Goal: Information Seeking & Learning: Learn about a topic

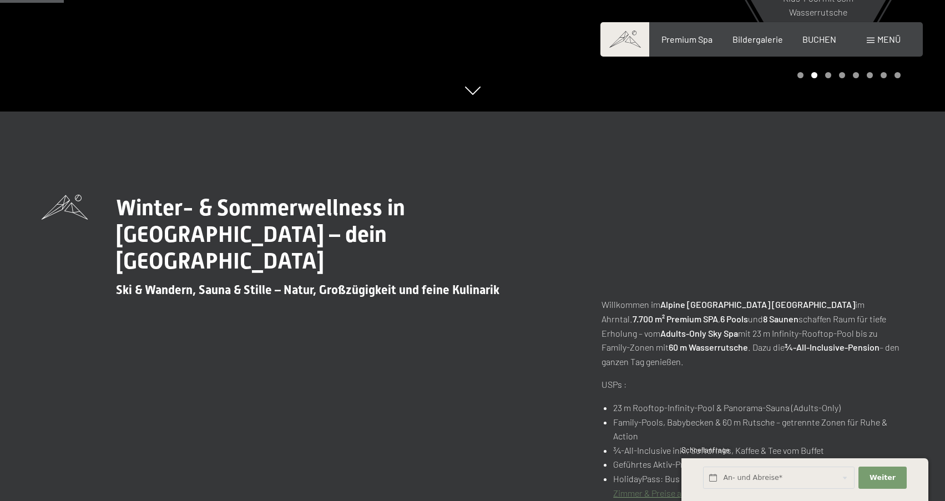
scroll to position [388, 0]
click at [760, 43] on span "Bildergalerie" at bounding box center [758, 37] width 51 height 11
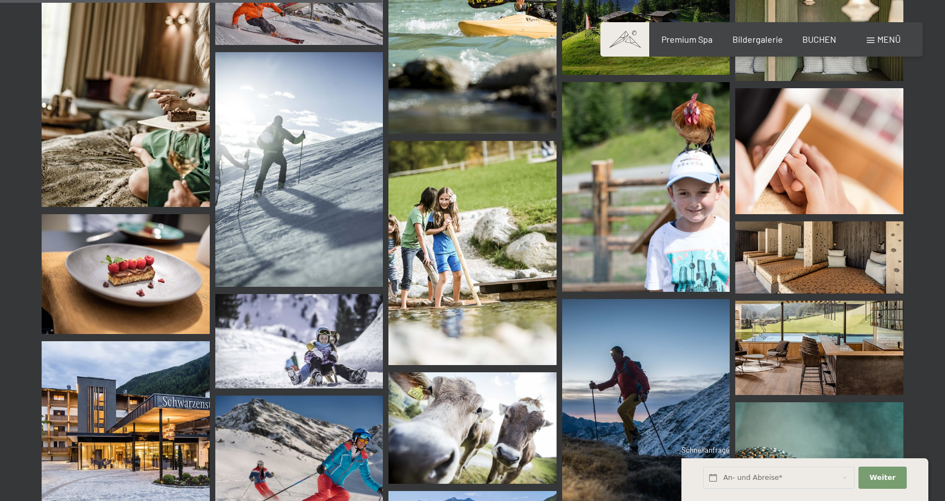
scroll to position [5494, 0]
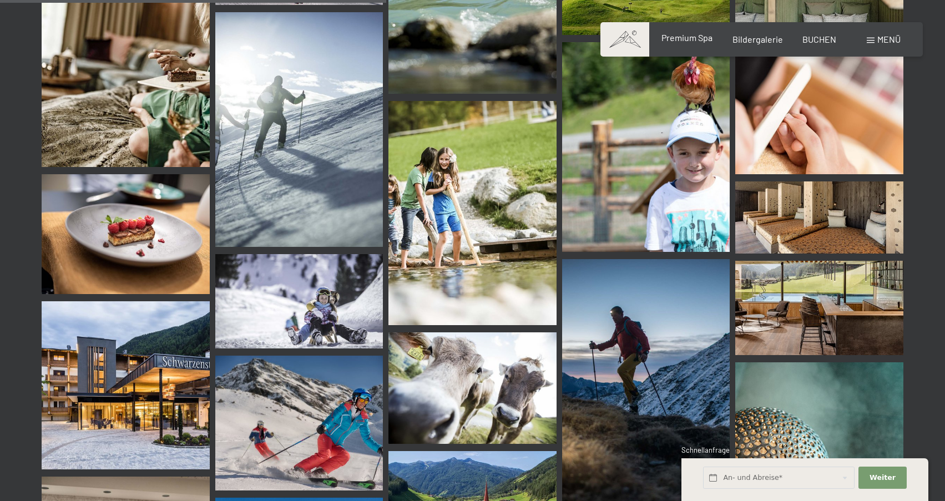
click at [691, 40] on span "Premium Spa" at bounding box center [687, 37] width 51 height 11
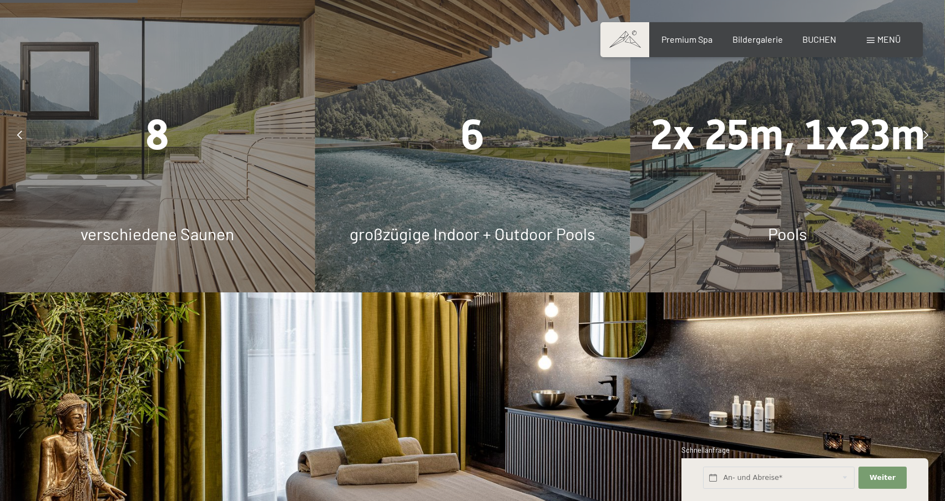
scroll to position [968, 0]
